Goal: Task Accomplishment & Management: Manage account settings

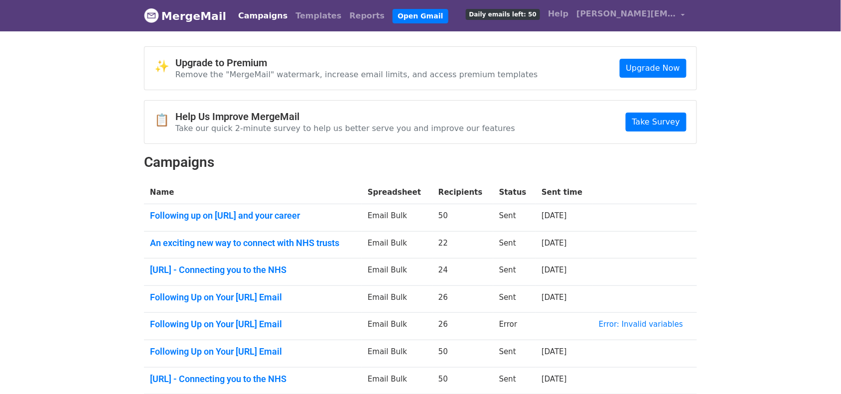
click at [248, 13] on link "Campaigns" at bounding box center [262, 16] width 57 height 20
